Goal: Transaction & Acquisition: Book appointment/travel/reservation

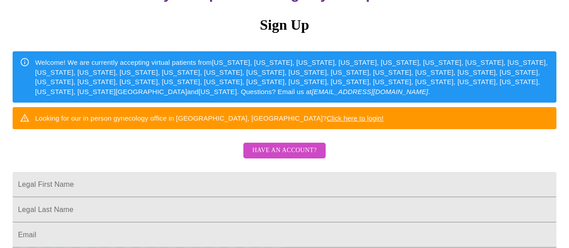
scroll to position [166, 0]
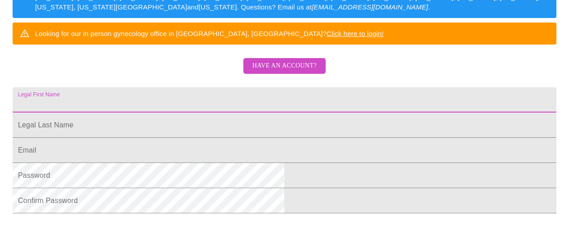
click at [347, 112] on input "Legal First Name" at bounding box center [285, 99] width 544 height 25
type input "[PERSON_NAME]"
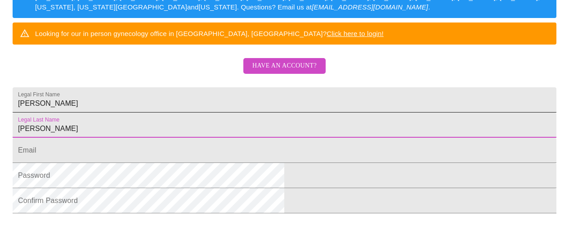
type input "[PERSON_NAME]"
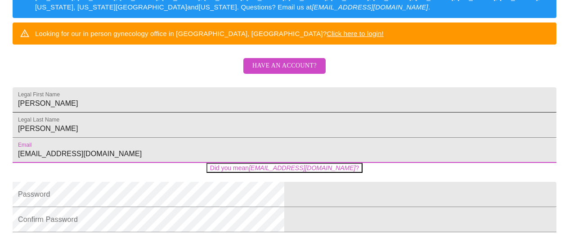
type input "[EMAIL_ADDRESS][DOMAIN_NAME]"
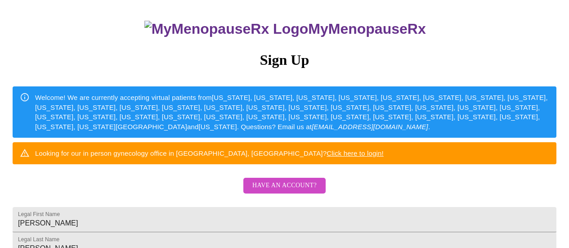
scroll to position [0, 0]
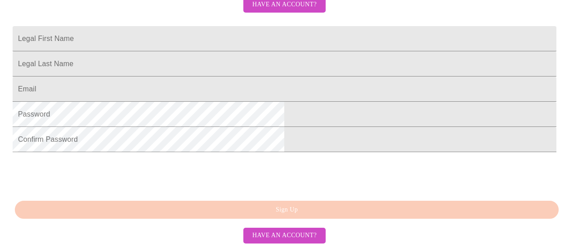
scroll to position [204, 0]
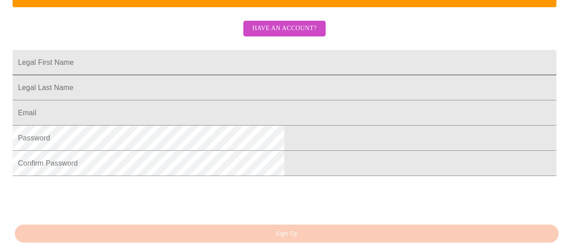
click at [380, 75] on input "Legal First Name" at bounding box center [285, 62] width 544 height 25
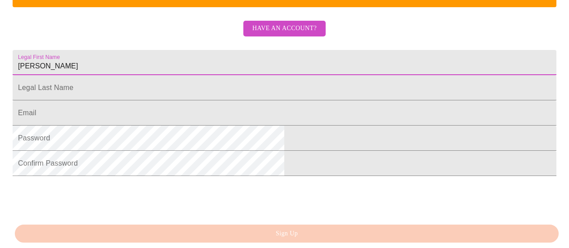
type input "[PERSON_NAME]"
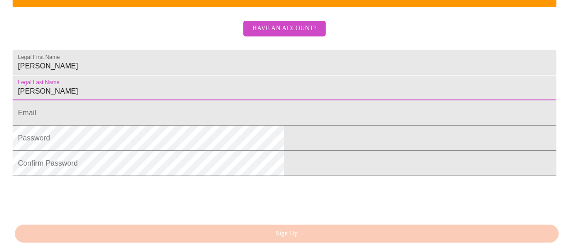
type input "[PERSON_NAME]"
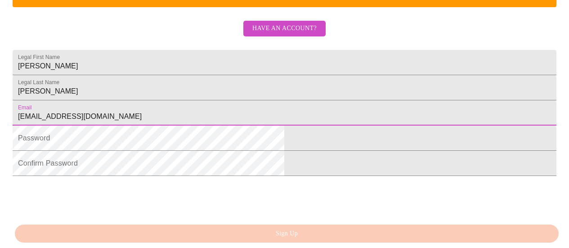
type input "[EMAIL_ADDRESS][DOMAIN_NAME]"
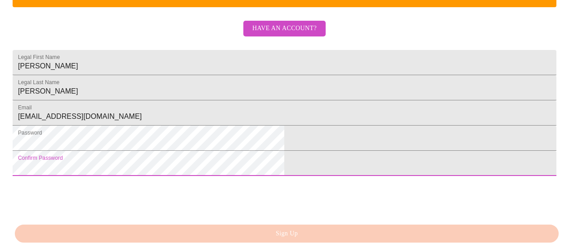
scroll to position [274, 0]
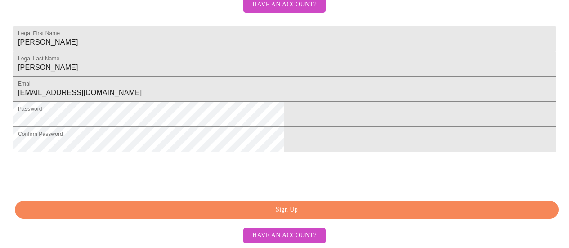
click at [236, 215] on span "Sign Up" at bounding box center [286, 209] width 523 height 11
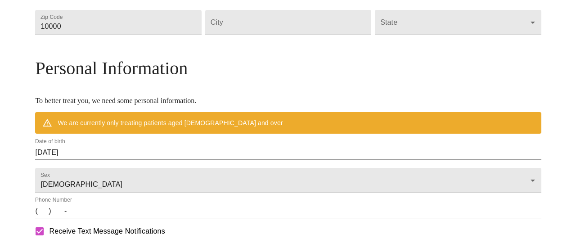
scroll to position [356, 0]
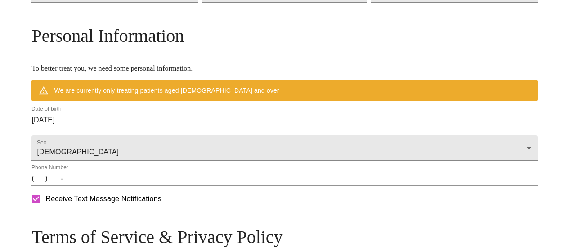
click at [110, 127] on input "[DATE]" at bounding box center [283, 120] width 505 height 14
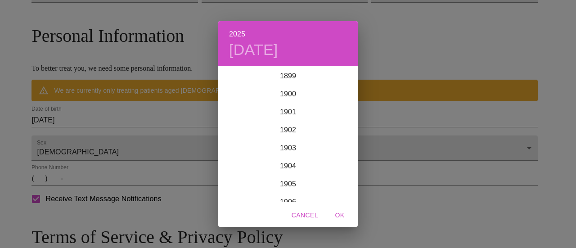
scroll to position [2212, 0]
click at [153, 139] on div "2025 [DATE] 1900 1901 1902 1903 1904 1905 1906 1907 1908 1909 1910 1911 1912 19…" at bounding box center [288, 124] width 576 height 248
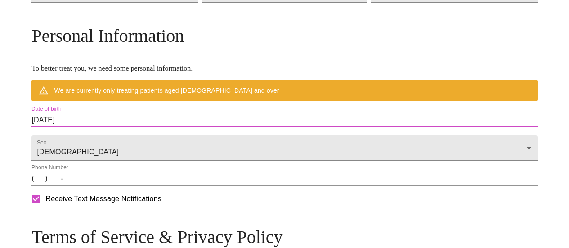
click at [153, 127] on input "[DATE]" at bounding box center [283, 120] width 505 height 14
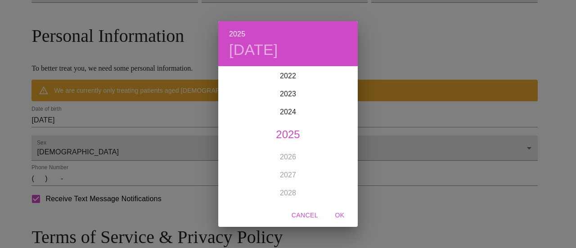
click at [153, 139] on div "2025 [DATE] 1900 1901 1902 1903 1904 1905 1906 1907 1908 1909 1910 1911 1912 19…" at bounding box center [288, 124] width 576 height 248
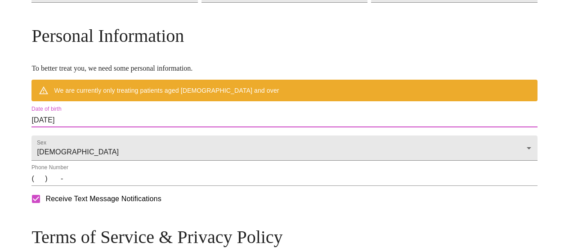
click at [163, 127] on input "[DATE]" at bounding box center [283, 120] width 505 height 14
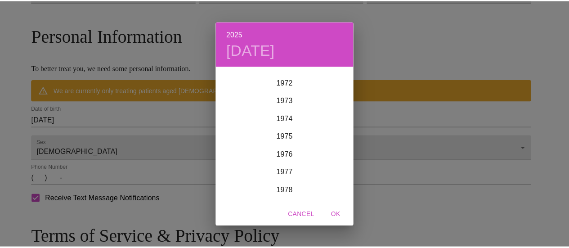
scroll to position [1313, 0]
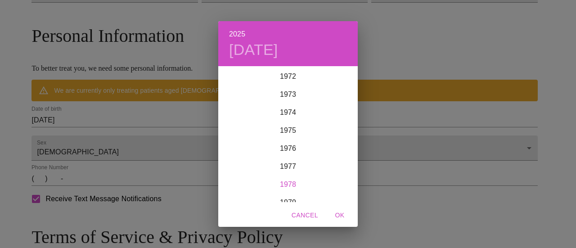
click at [293, 186] on div "1978" at bounding box center [287, 184] width 139 height 18
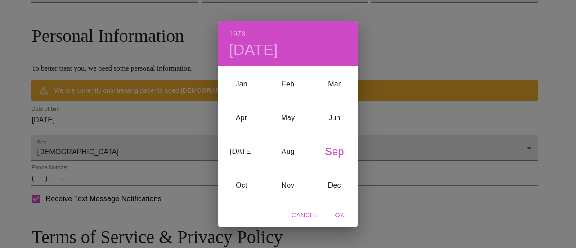
click at [335, 152] on div "Sep" at bounding box center [334, 151] width 46 height 34
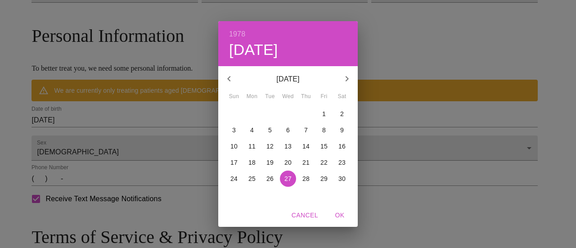
click at [302, 179] on p "28" at bounding box center [305, 178] width 7 height 9
click at [338, 215] on span "OK" at bounding box center [340, 215] width 22 height 11
type input "[DATE]"
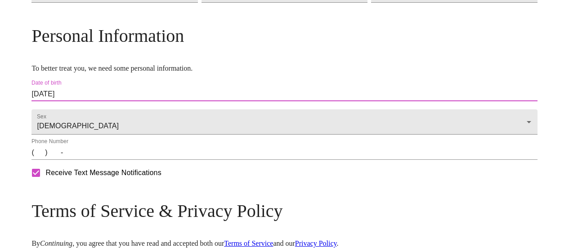
click at [101, 160] on input "(   )    -" at bounding box center [283, 152] width 505 height 14
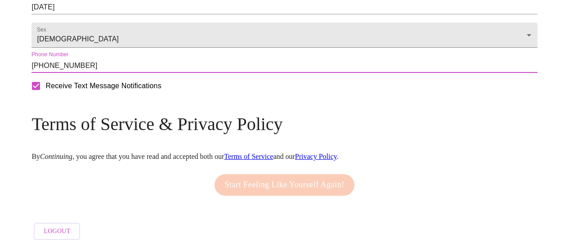
scroll to position [469, 0]
type input "[PHONE_NUMBER]"
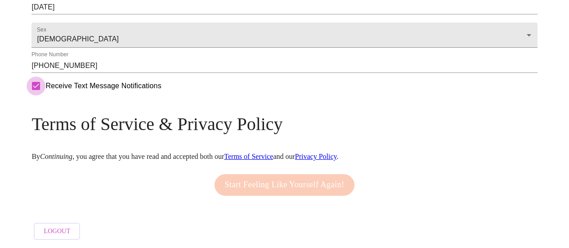
click at [45, 90] on input "Receive Text Message Notifications" at bounding box center [36, 85] width 19 height 19
checkbox input "false"
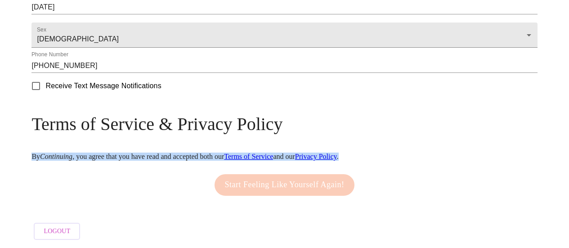
drag, startPoint x: 568, startPoint y: 166, endPoint x: 564, endPoint y: 138, distance: 28.2
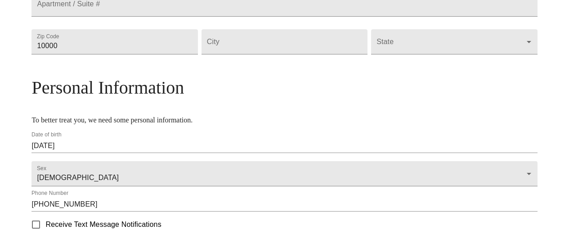
scroll to position [210, 0]
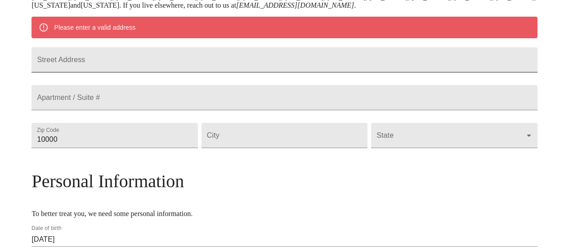
click at [188, 66] on input "Street Address" at bounding box center [283, 59] width 505 height 25
type input "[STREET_ADDRESS]"
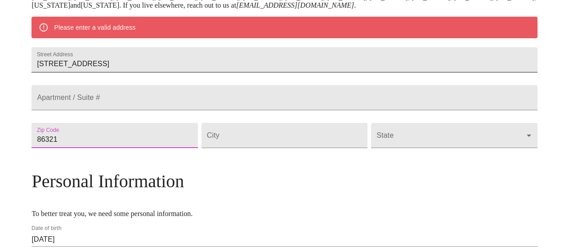
type input "86321"
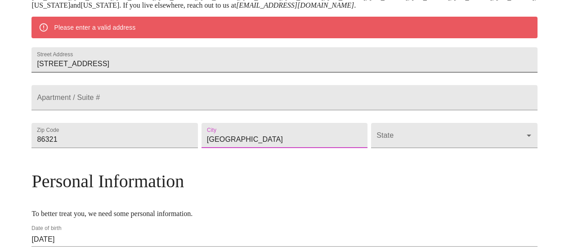
type input "[GEOGRAPHIC_DATA]"
click at [381, 161] on body "MyMenopauseRx Welcome to MyMenopauseRx Since it's your first time here, you'll …" at bounding box center [285, 134] width 562 height 683
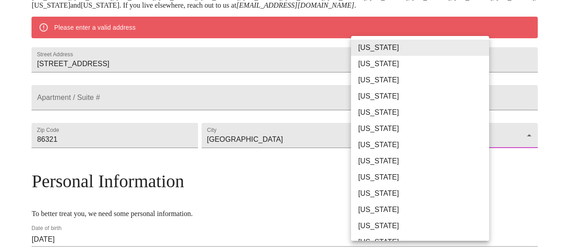
click at [380, 84] on li "[US_STATE]" at bounding box center [423, 80] width 145 height 16
type input "[US_STATE]"
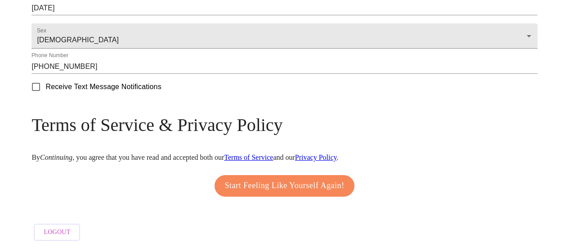
scroll to position [420, 0]
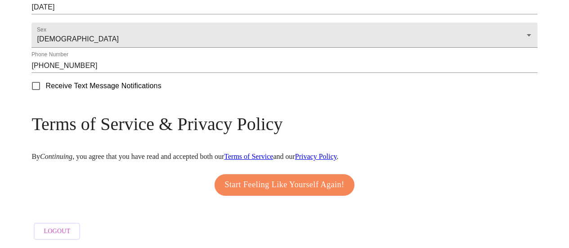
click at [342, 180] on span "Start Feeling Like Yourself Again!" at bounding box center [285, 185] width 120 height 14
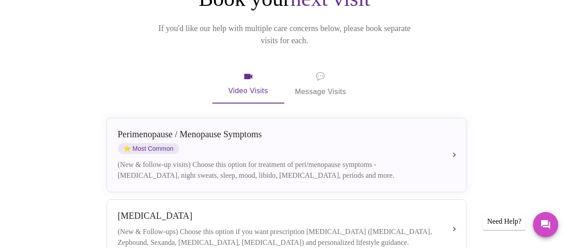
scroll to position [125, 0]
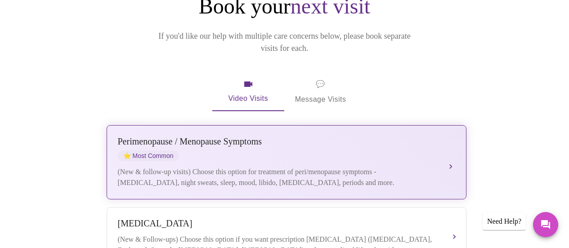
click at [161, 136] on div "[MEDICAL_DATA] / Menopause Symptoms ⭐ Most Common" at bounding box center [277, 148] width 319 height 25
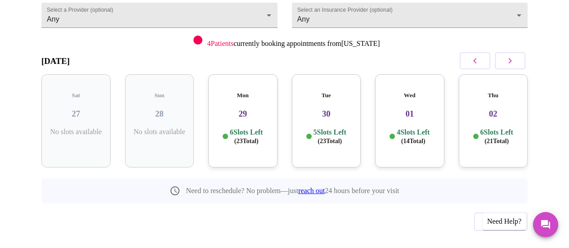
click at [509, 55] on icon "button" at bounding box center [510, 60] width 11 height 11
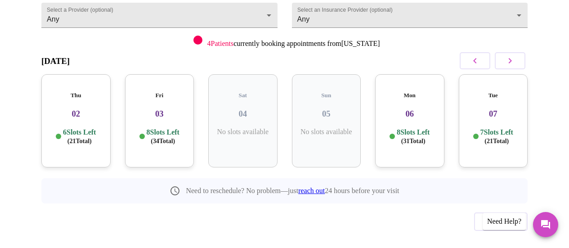
click at [424, 109] on h3 "06" at bounding box center [409, 114] width 55 height 10
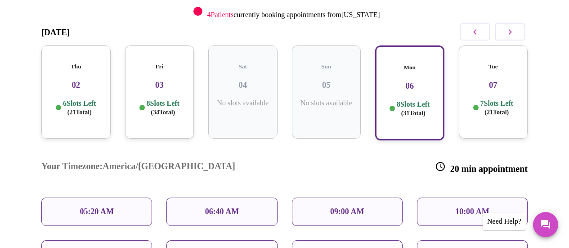
scroll to position [137, 0]
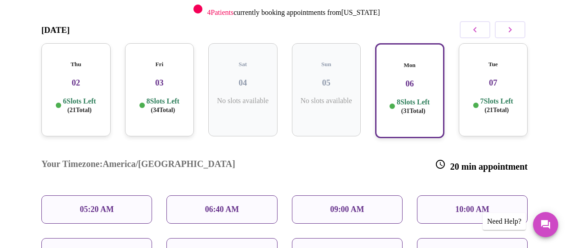
click at [346, 205] on p "09:00 AM" at bounding box center [347, 209] width 34 height 9
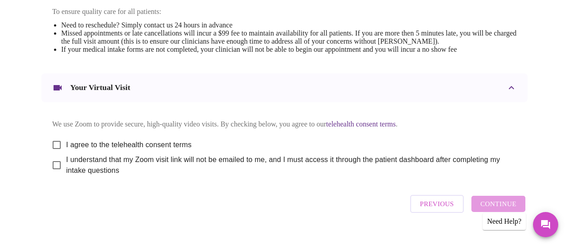
scroll to position [406, 0]
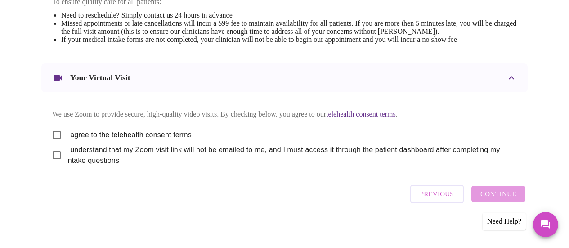
drag, startPoint x: 52, startPoint y: 123, endPoint x: 35, endPoint y: 143, distance: 26.1
click at [52, 129] on input "I agree to the telehealth consent terms" at bounding box center [56, 134] width 19 height 19
checkbox input "true"
click at [54, 152] on input "I understand that my Zoom visit link will not be emailed to me, and I must acce…" at bounding box center [56, 155] width 19 height 19
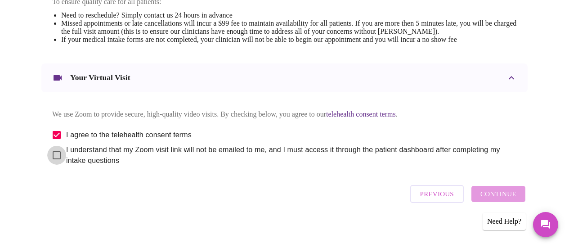
checkbox input "true"
click at [487, 199] on span "Continue" at bounding box center [498, 194] width 36 height 12
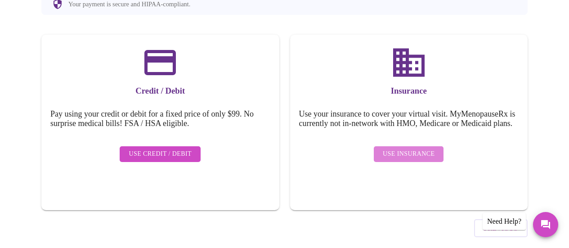
click at [418, 148] on span "Use Insurance" at bounding box center [409, 153] width 52 height 11
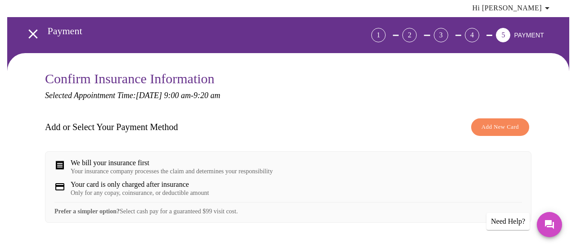
scroll to position [47, 0]
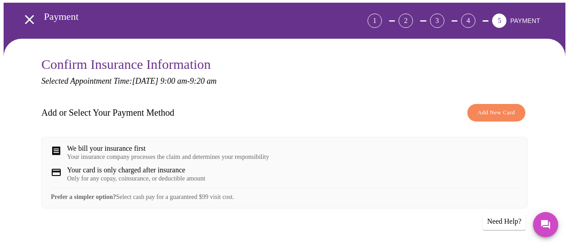
click at [491, 107] on span "Add New Card" at bounding box center [496, 112] width 37 height 10
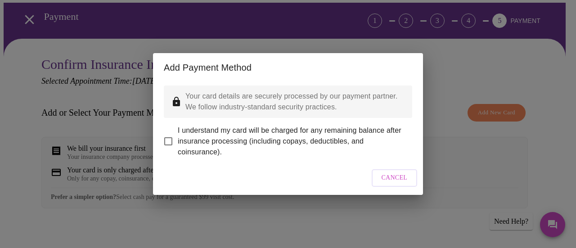
click at [167, 135] on input "I understand my card will be charged for any remaining balance after insurance …" at bounding box center [168, 141] width 19 height 19
checkbox input "true"
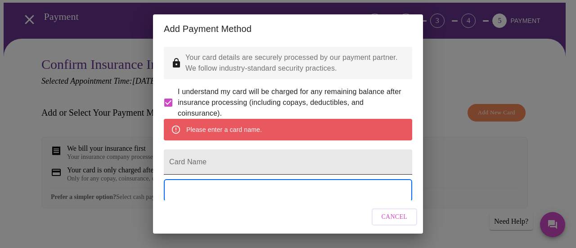
click at [267, 174] on input "Card Name" at bounding box center [288, 161] width 248 height 25
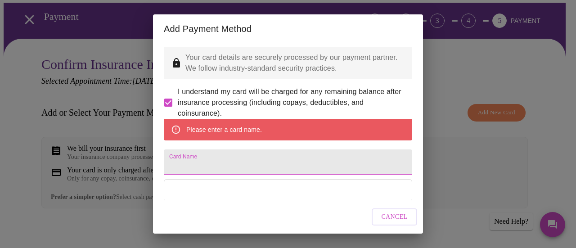
type input "N"
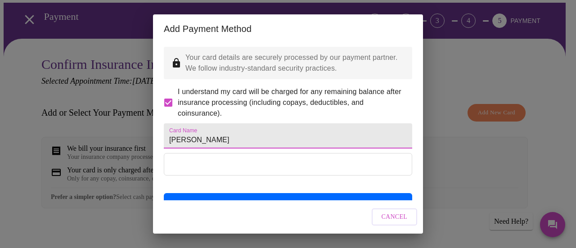
type input "[PERSON_NAME]"
click at [394, 222] on span "Cancel" at bounding box center [394, 216] width 26 height 11
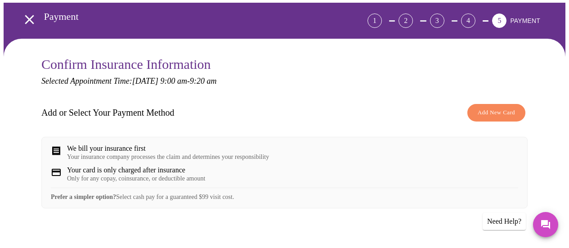
click at [480, 107] on span "Add New Card" at bounding box center [496, 112] width 37 height 10
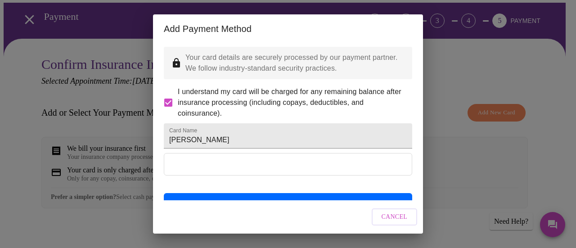
scroll to position [42, 0]
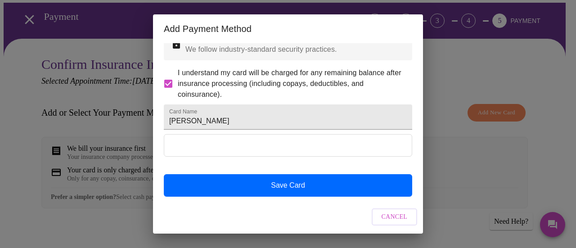
click at [328, 171] on div at bounding box center [288, 154] width 248 height 40
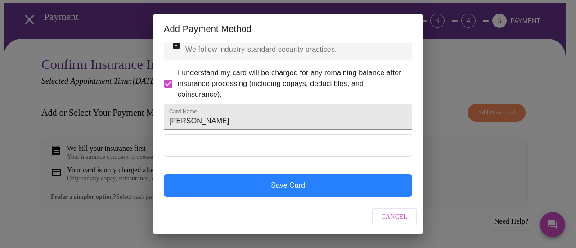
click at [323, 182] on button "Save Card" at bounding box center [288, 185] width 248 height 22
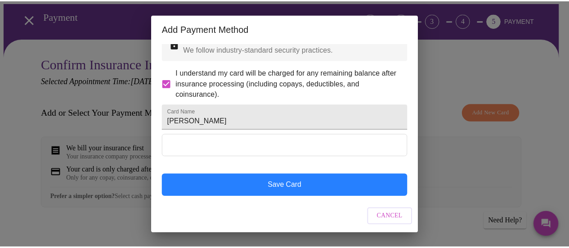
scroll to position [7, 0]
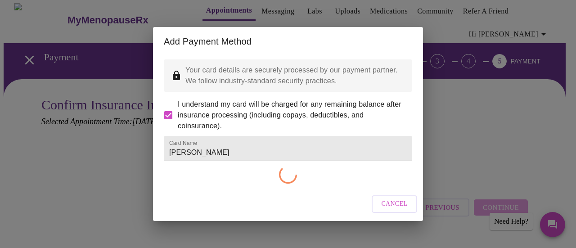
checkbox input "false"
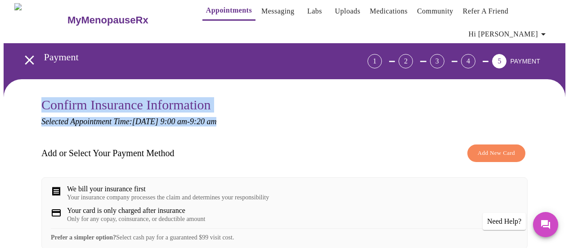
drag, startPoint x: 568, startPoint y: 69, endPoint x: 575, endPoint y: 104, distance: 35.3
click at [568, 104] on html "MyMenopauseRx Appointments Messaging Labs Uploads Medications Community Refer a…" at bounding box center [284, 191] width 569 height 397
click at [500, 97] on h3 "Confirm Insurance Information" at bounding box center [284, 104] width 486 height 15
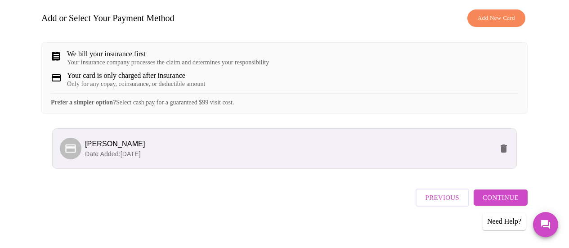
scroll to position [142, 0]
click at [507, 192] on span "Continue" at bounding box center [500, 197] width 36 height 12
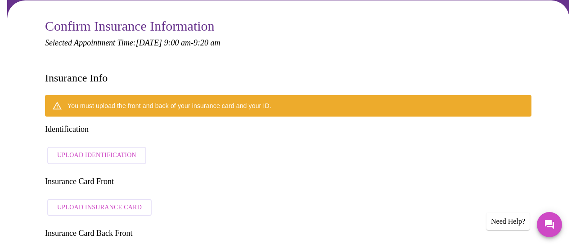
scroll to position [84, 0]
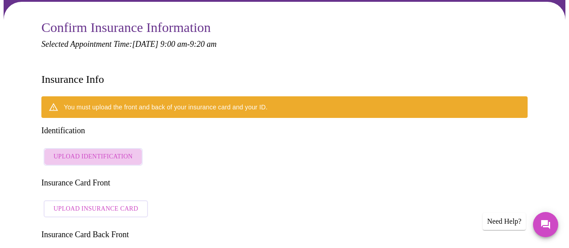
click at [109, 151] on span "Upload Identification" at bounding box center [93, 156] width 79 height 11
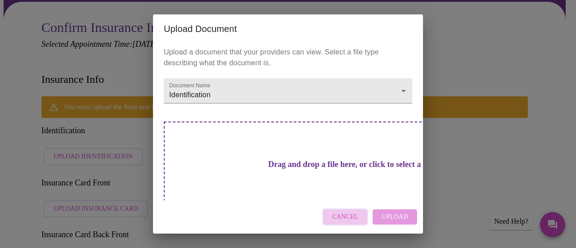
click at [345, 211] on span "Cancel" at bounding box center [345, 216] width 26 height 11
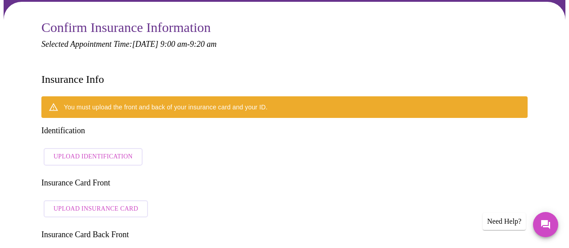
click at [108, 151] on span "Upload Identification" at bounding box center [93, 156] width 79 height 11
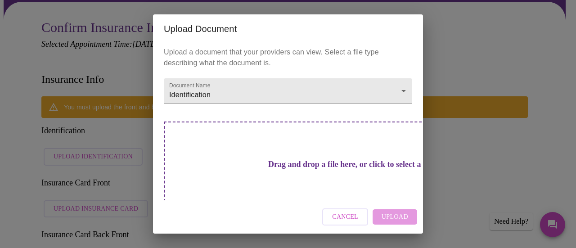
scroll to position [0, 0]
click at [351, 219] on span "Cancel" at bounding box center [345, 216] width 26 height 11
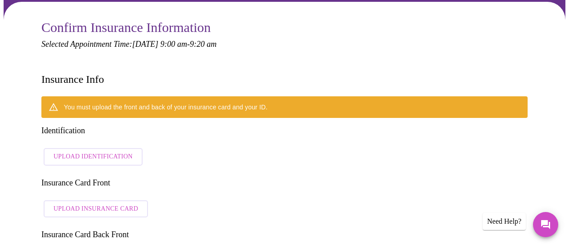
click at [68, 203] on span "Upload Insurance Card" at bounding box center [96, 208] width 85 height 11
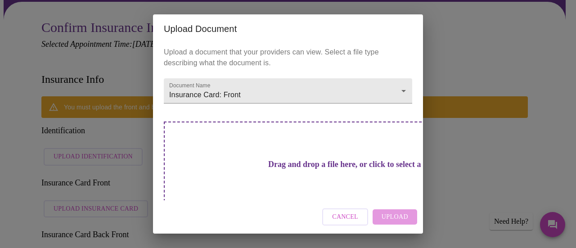
scroll to position [15, 0]
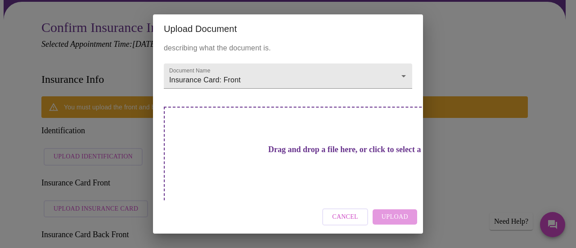
click at [396, 217] on div "Cancel Upload" at bounding box center [288, 217] width 270 height 34
click at [304, 145] on h3 "Drag and drop a file here, or click to select a file" at bounding box center [351, 149] width 248 height 9
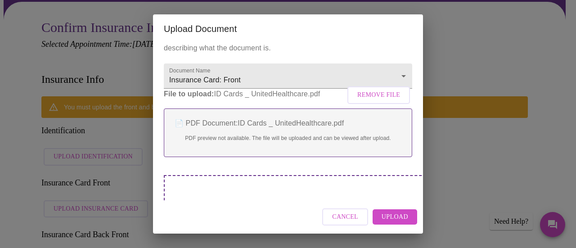
click at [388, 217] on span "Upload" at bounding box center [394, 216] width 27 height 11
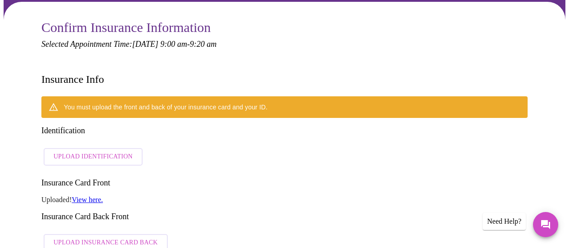
click at [89, 237] on span "Upload Insurance Card Back" at bounding box center [106, 242] width 104 height 11
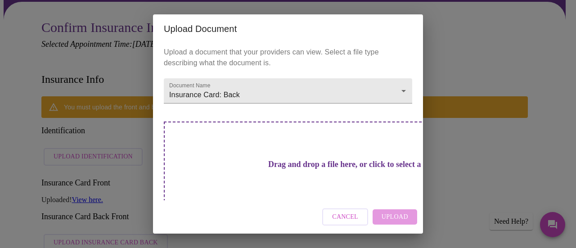
click at [316, 163] on h3 "Drag and drop a file here, or click to select a file" at bounding box center [351, 164] width 248 height 9
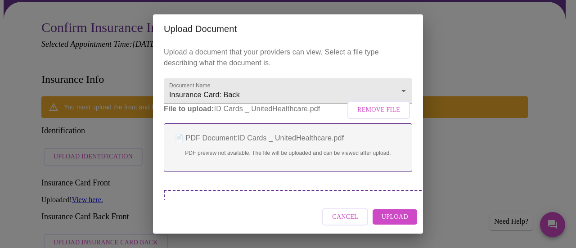
click at [423, 125] on div "Upload Document Upload a document that your providers can view. Select a file t…" at bounding box center [288, 124] width 576 height 248
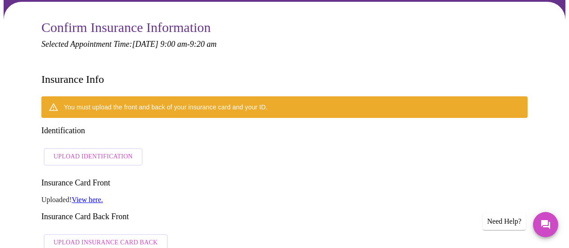
click at [103, 151] on span "Upload Identification" at bounding box center [93, 156] width 79 height 11
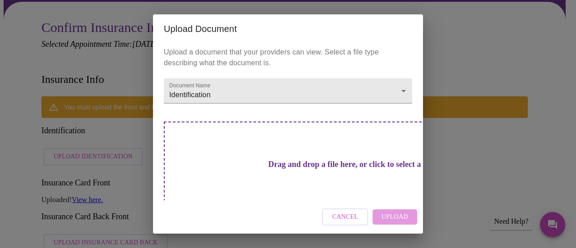
click at [331, 150] on div "Drag and drop a file here, or click to select a file" at bounding box center [351, 181] width 374 height 121
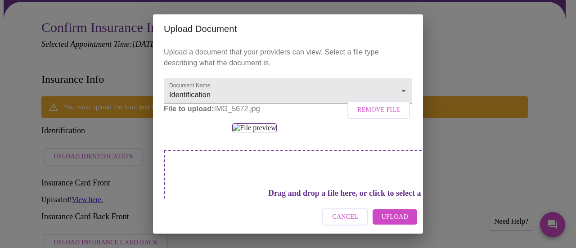
click at [398, 214] on span "Upload" at bounding box center [394, 216] width 27 height 11
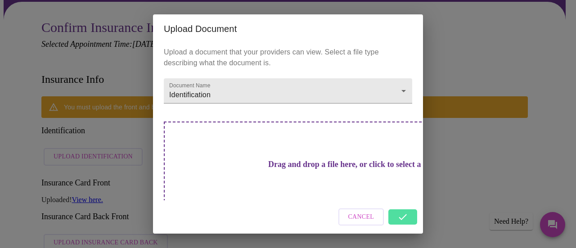
click at [398, 220] on div "Cancel" at bounding box center [288, 217] width 270 height 34
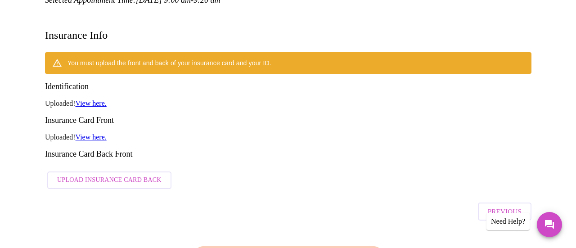
scroll to position [127, 0]
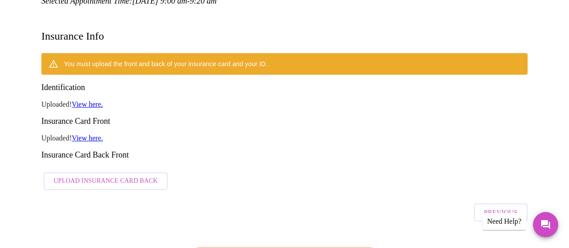
click at [131, 175] on span "Upload Insurance Card Back" at bounding box center [106, 180] width 104 height 11
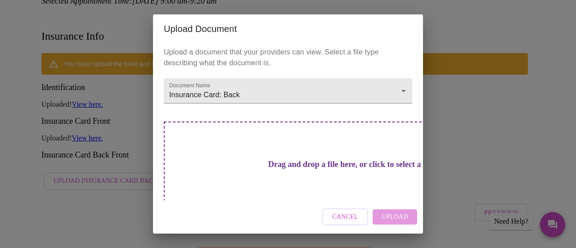
click at [277, 160] on h3 "Drag and drop a file here, or click to select a file" at bounding box center [351, 164] width 248 height 9
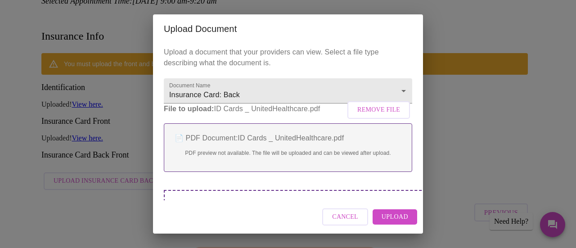
click at [397, 210] on button "Upload" at bounding box center [394, 217] width 45 height 16
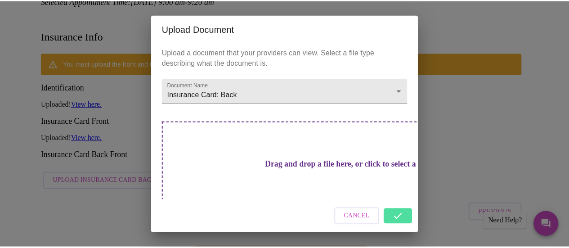
scroll to position [15, 0]
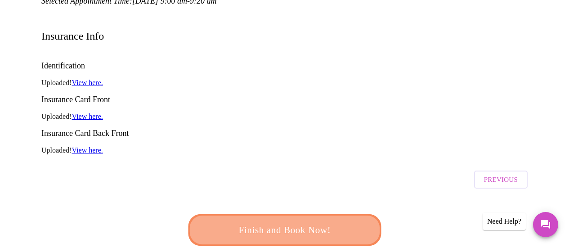
click at [322, 214] on button "Finish and Book Now!" at bounding box center [284, 230] width 198 height 32
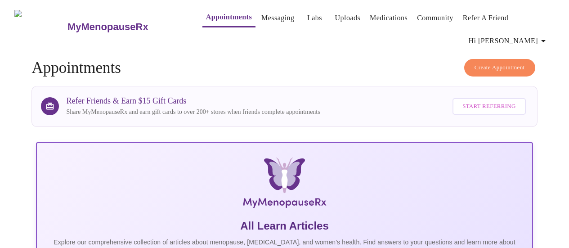
click at [534, 35] on span "Hi [PERSON_NAME]" at bounding box center [509, 41] width 80 height 13
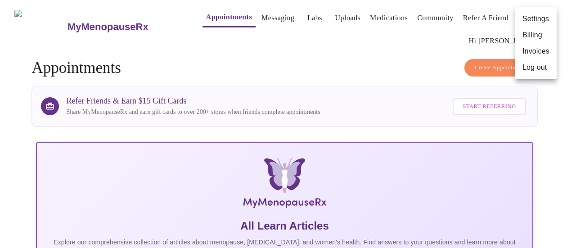
click at [532, 67] on li "Log out" at bounding box center [535, 67] width 41 height 16
